Goal: Transaction & Acquisition: Obtain resource

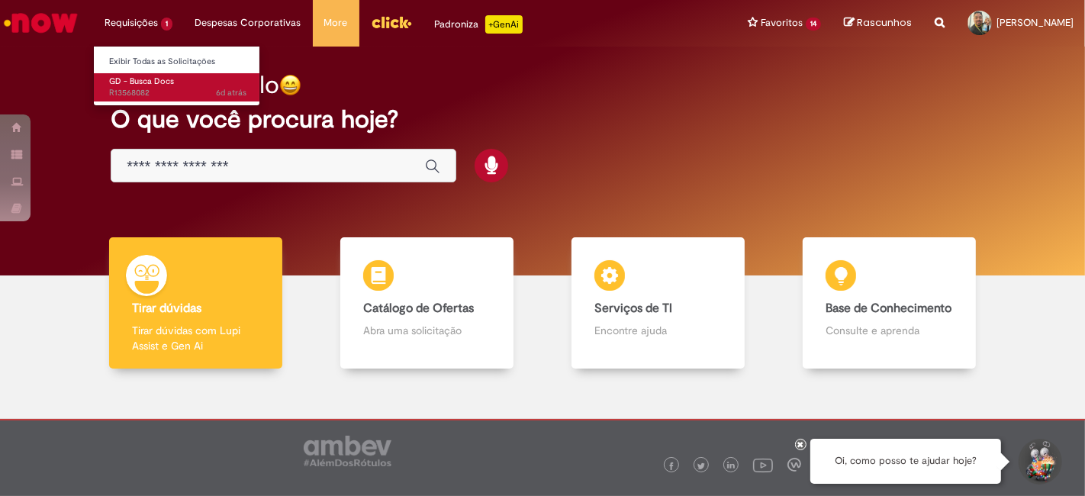
click at [158, 99] on link "GD - Busca Docs 6d atrás 6 dias atrás R13568082" at bounding box center [178, 87] width 168 height 28
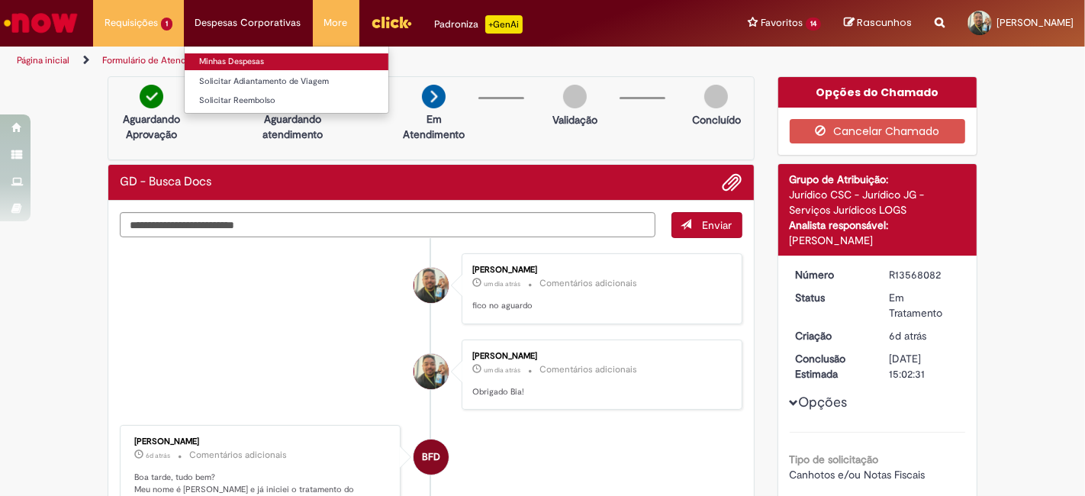
click at [244, 59] on link "Minhas Despesas" at bounding box center [287, 61] width 204 height 17
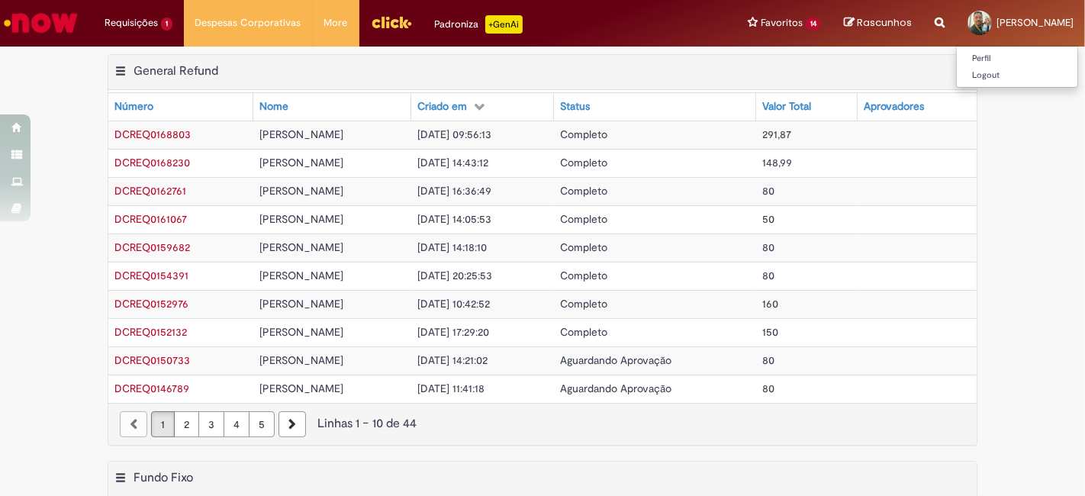
click at [996, 20] on span "[PERSON_NAME]" at bounding box center [1034, 22] width 77 height 13
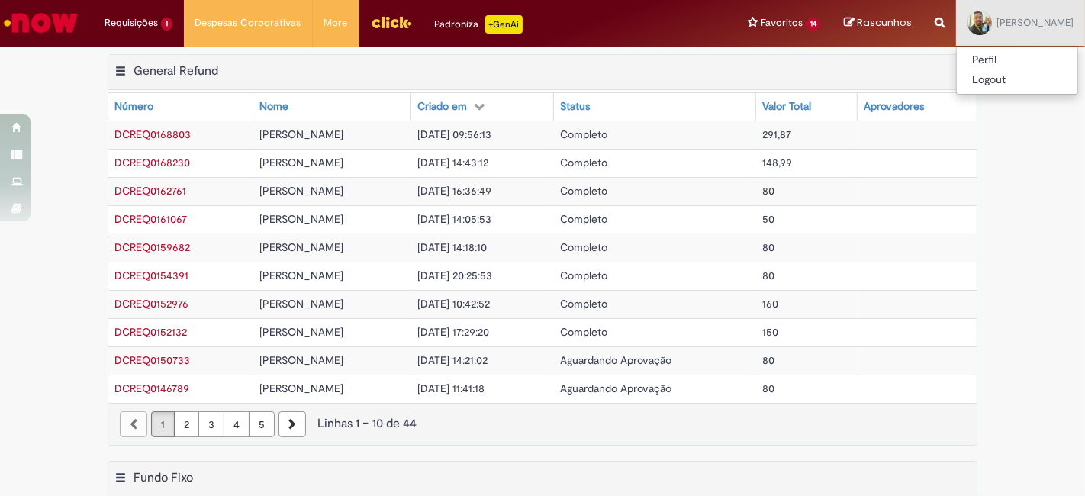
click at [1047, 138] on div "Exportar como PDF Exportar como Excel Exportar como CSV General Refund Tabela -…" at bounding box center [542, 257] width 1085 height 407
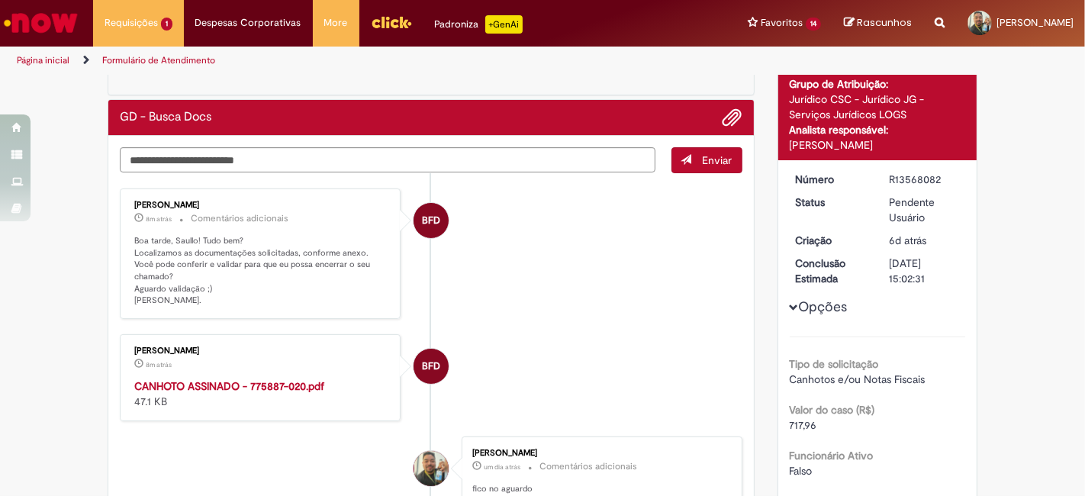
scroll to position [169, 0]
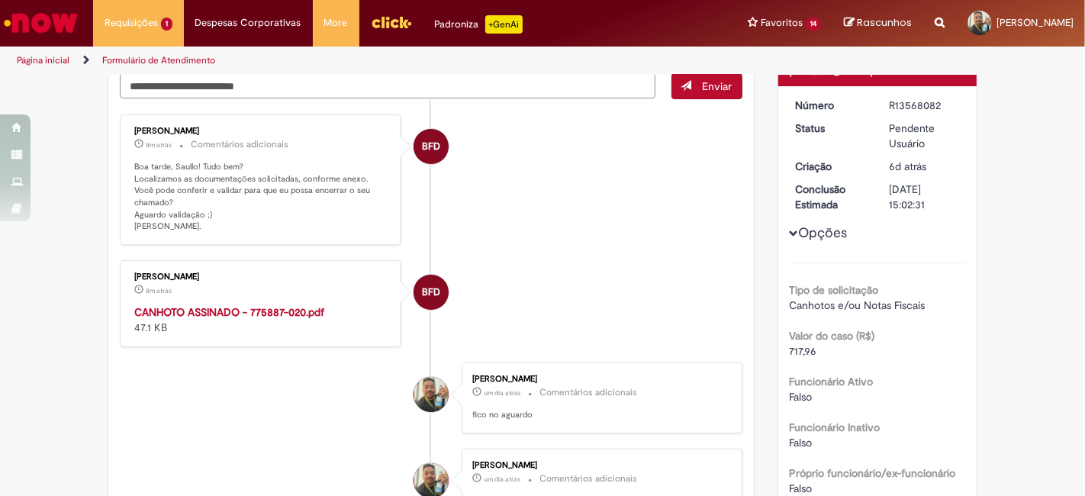
click at [294, 305] on strong "CANHOTO ASSINADO - 775887-020.pdf" at bounding box center [229, 312] width 190 height 14
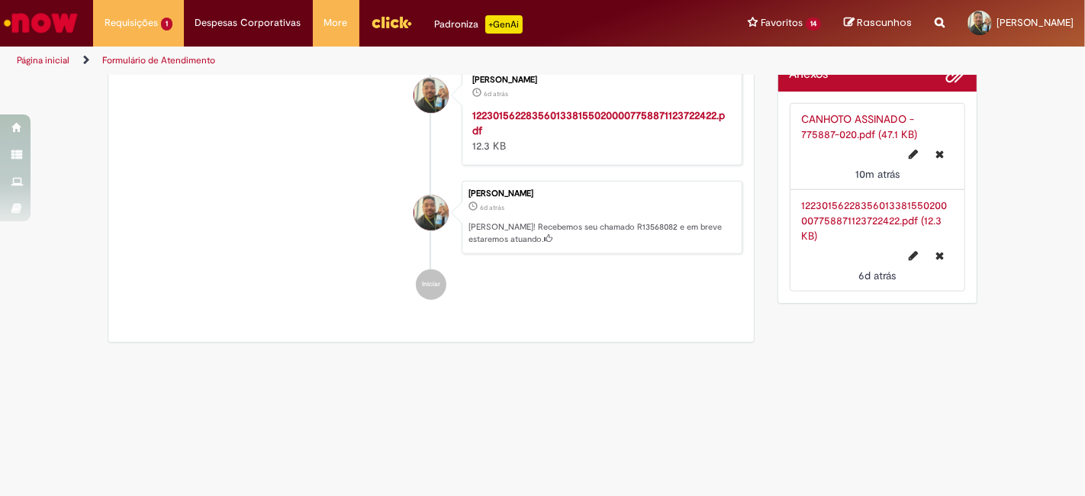
scroll to position [727, 0]
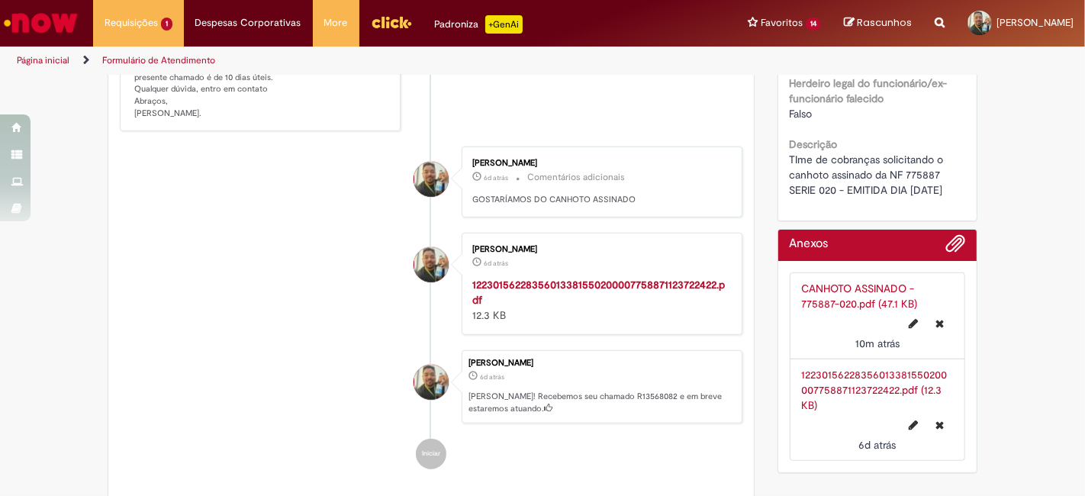
click at [600, 278] on strong "12230156228356013381550200007758871123722422.pdf" at bounding box center [598, 292] width 252 height 29
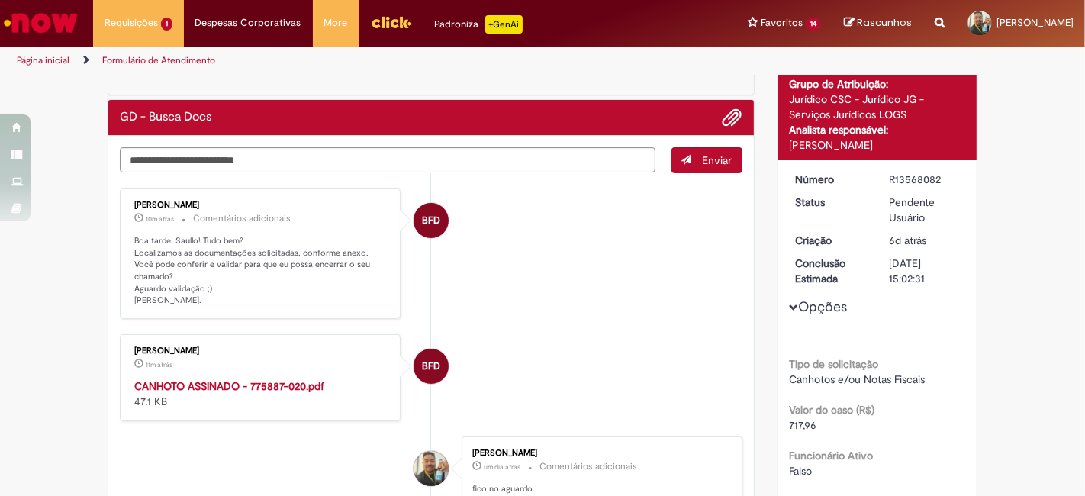
scroll to position [0, 0]
